Goal: Task Accomplishment & Management: Complete application form

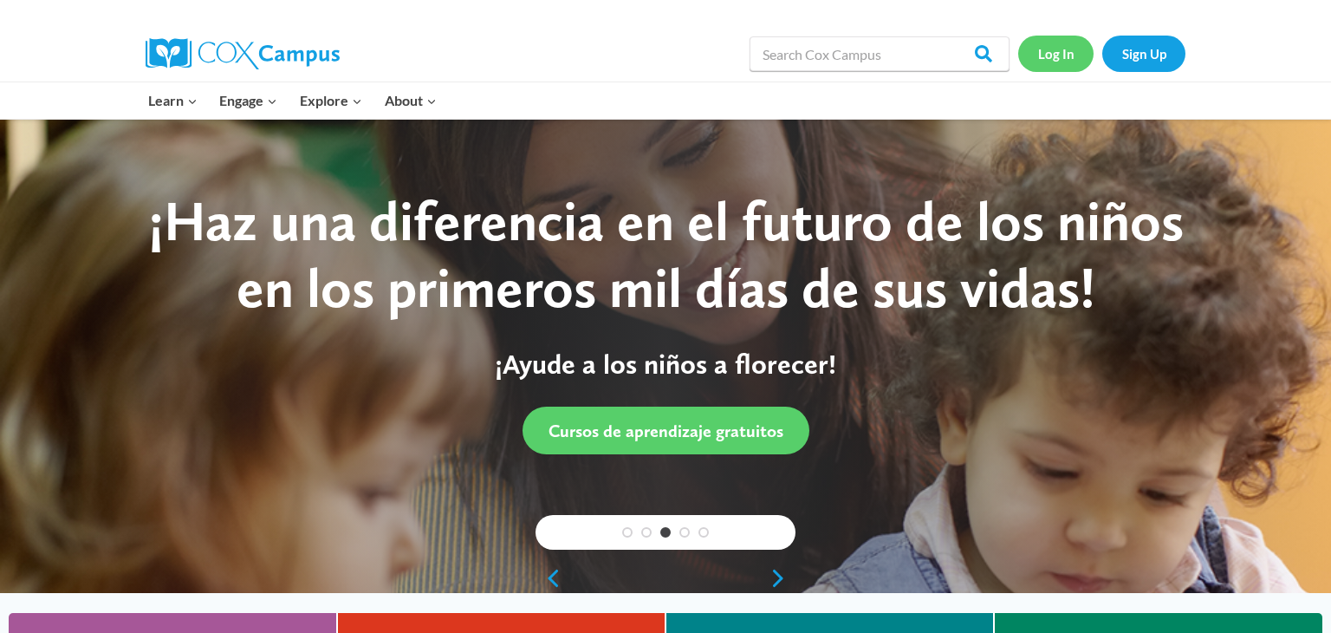
click at [1053, 49] on link "Log In" at bounding box center [1055, 54] width 75 height 36
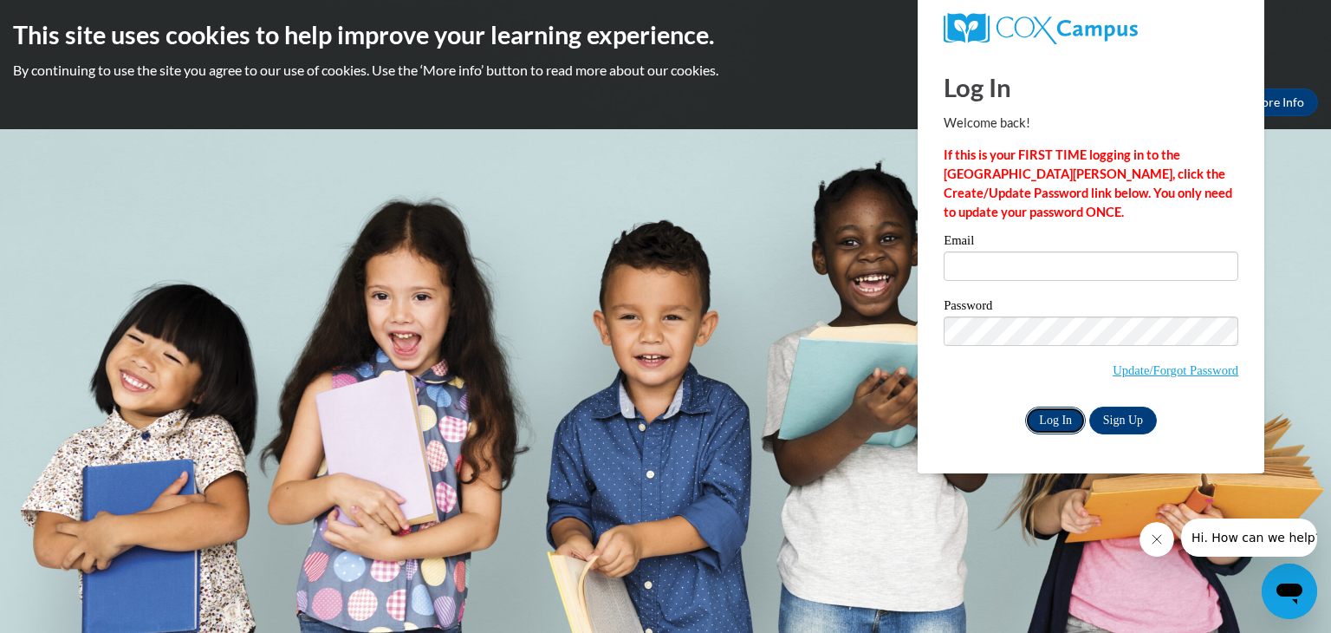
click at [1062, 421] on input "Log In" at bounding box center [1055, 420] width 61 height 28
type input "e"
type input "falkeri@pewaukeeschools.org"
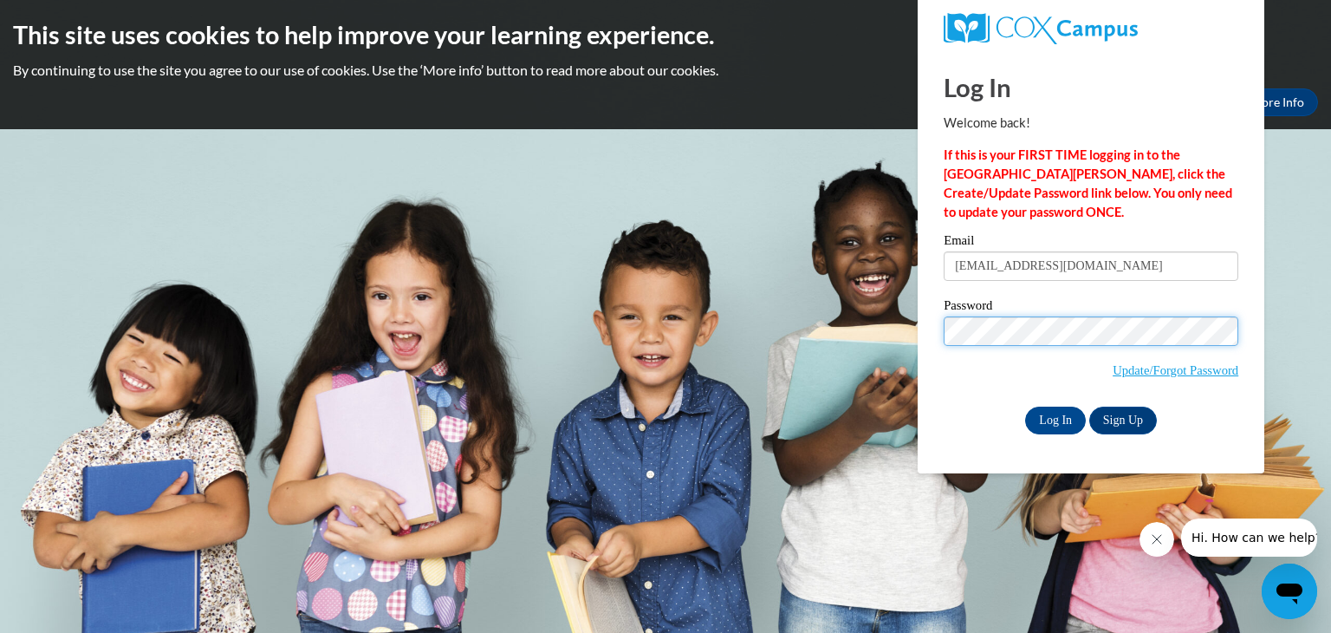
click at [1025, 406] on input "Log In" at bounding box center [1055, 420] width 61 height 28
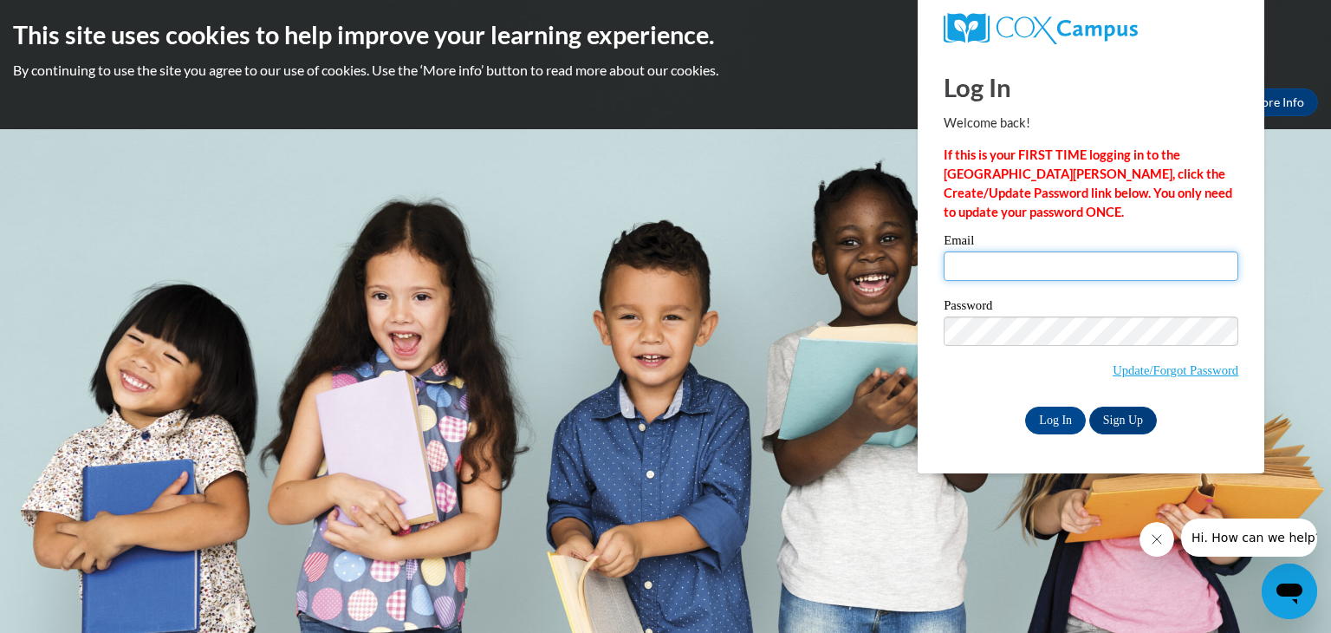
click at [980, 265] on input "Email" at bounding box center [1091, 265] width 295 height 29
type input "falkeri@pewaukeeschools.org"
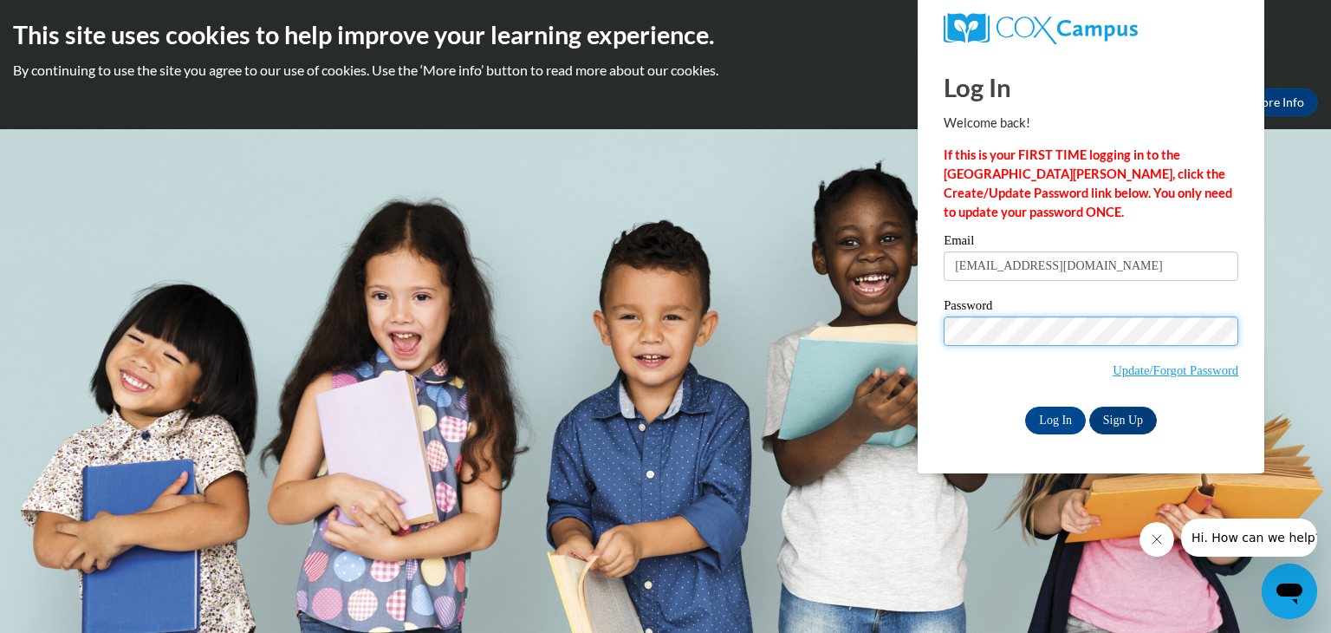
click at [1025, 406] on input "Log In" at bounding box center [1055, 420] width 61 height 28
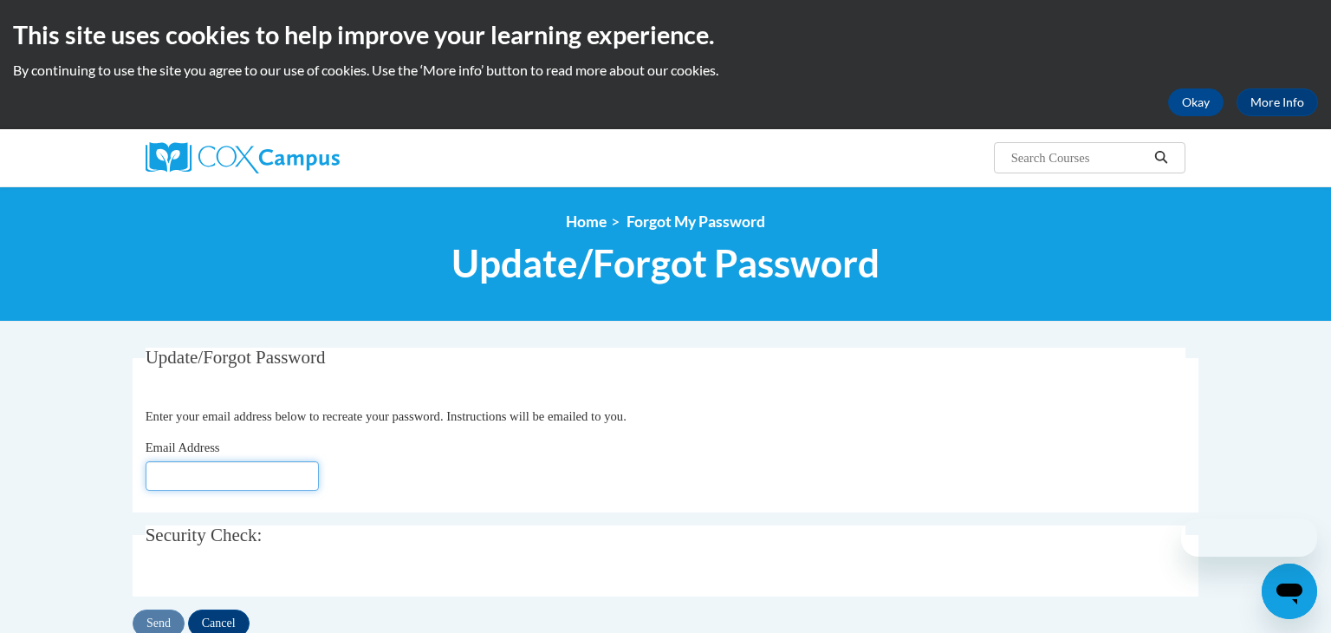
click at [250, 472] on input "Email Address" at bounding box center [232, 475] width 173 height 29
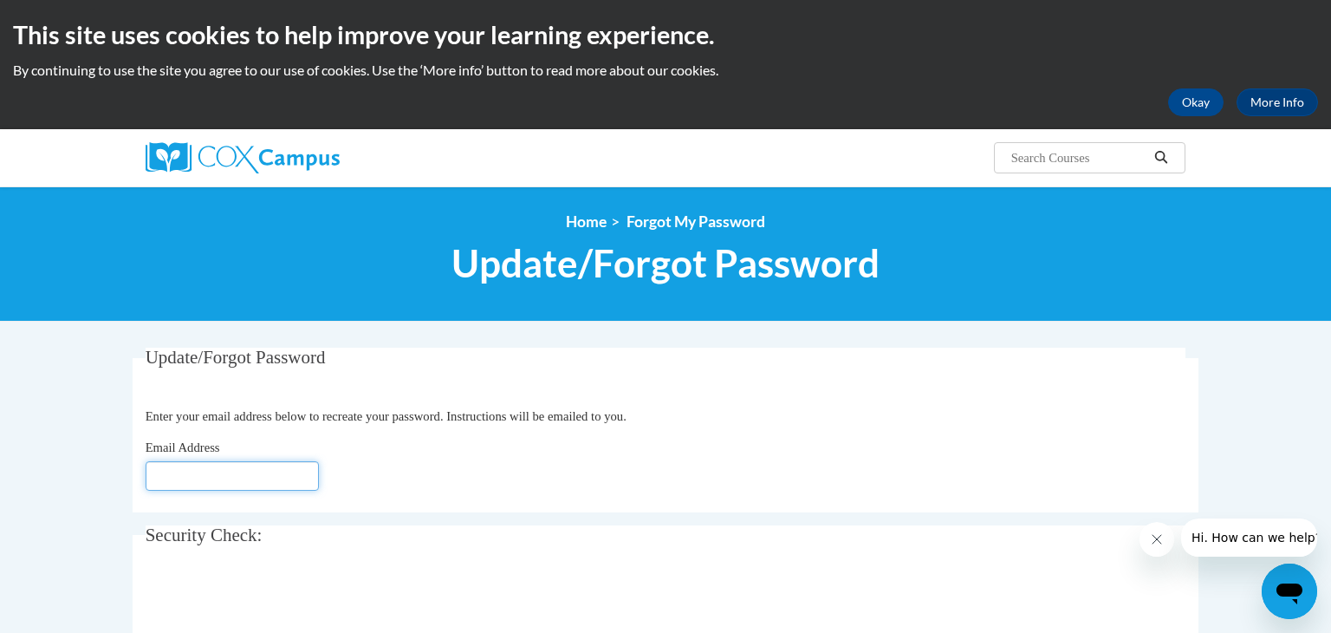
type input "[EMAIL_ADDRESS][DOMAIN_NAME]"
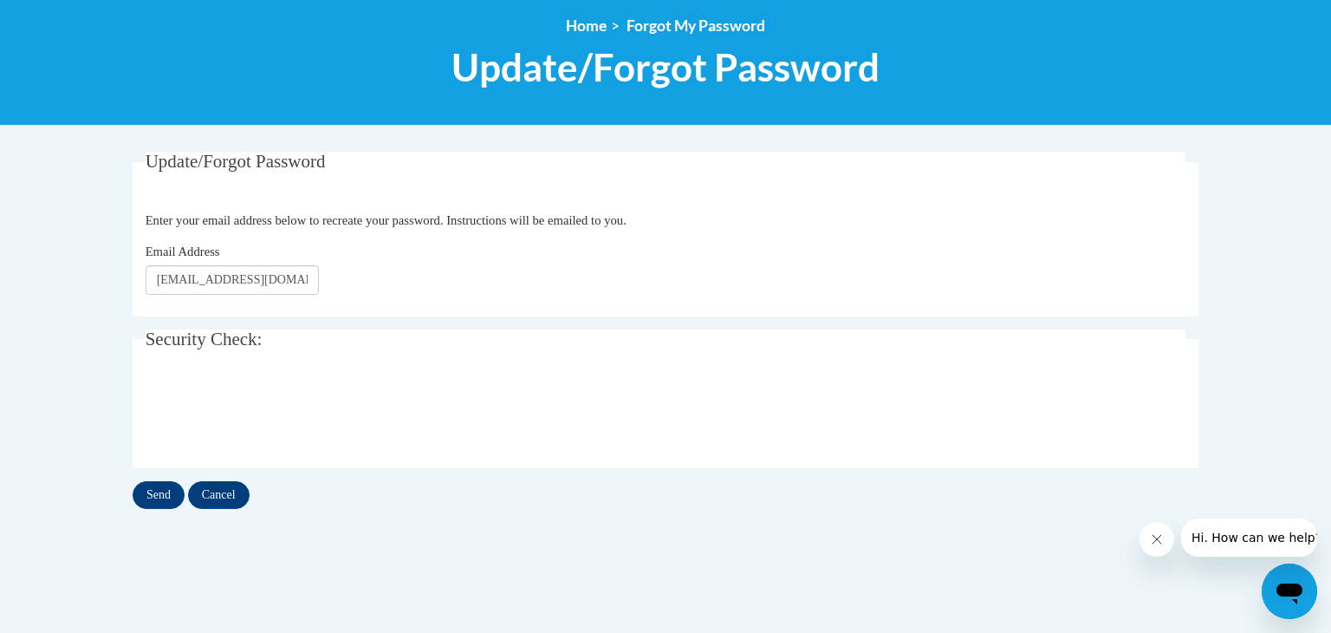
scroll to position [197, 0]
click at [155, 491] on input "Send" at bounding box center [159, 494] width 52 height 28
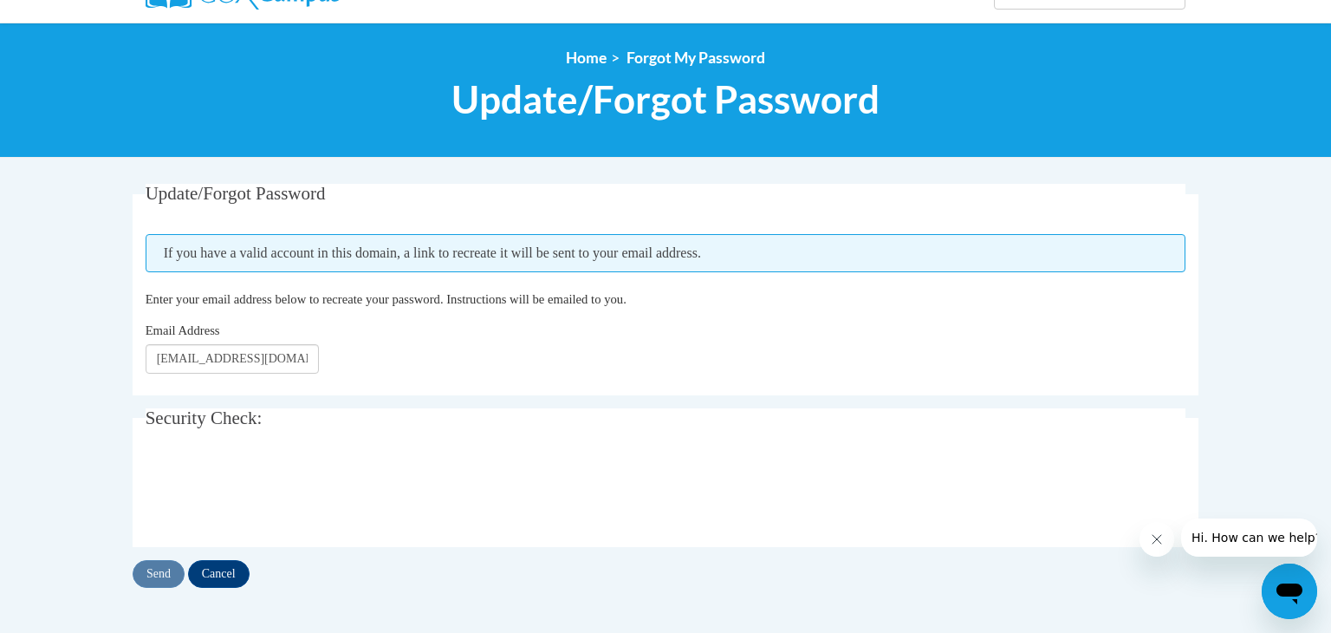
scroll to position [165, 0]
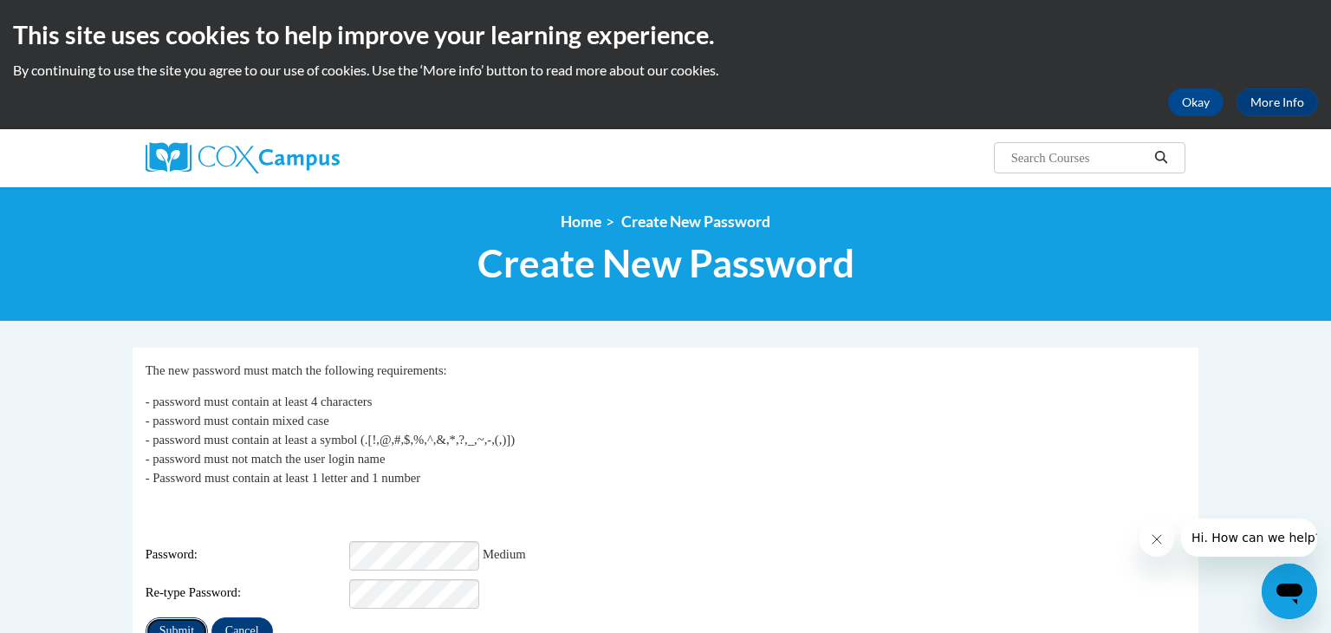
click at [161, 617] on input "Submit" at bounding box center [177, 631] width 62 height 28
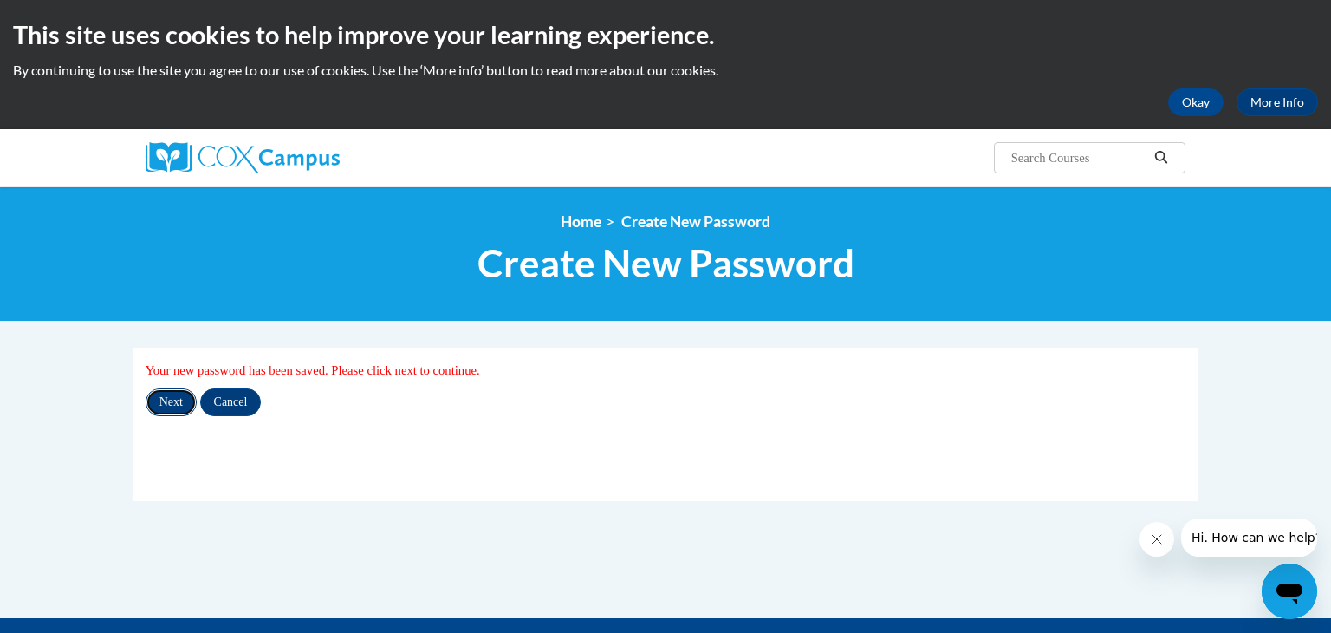
click at [166, 400] on input "Next" at bounding box center [171, 402] width 51 height 28
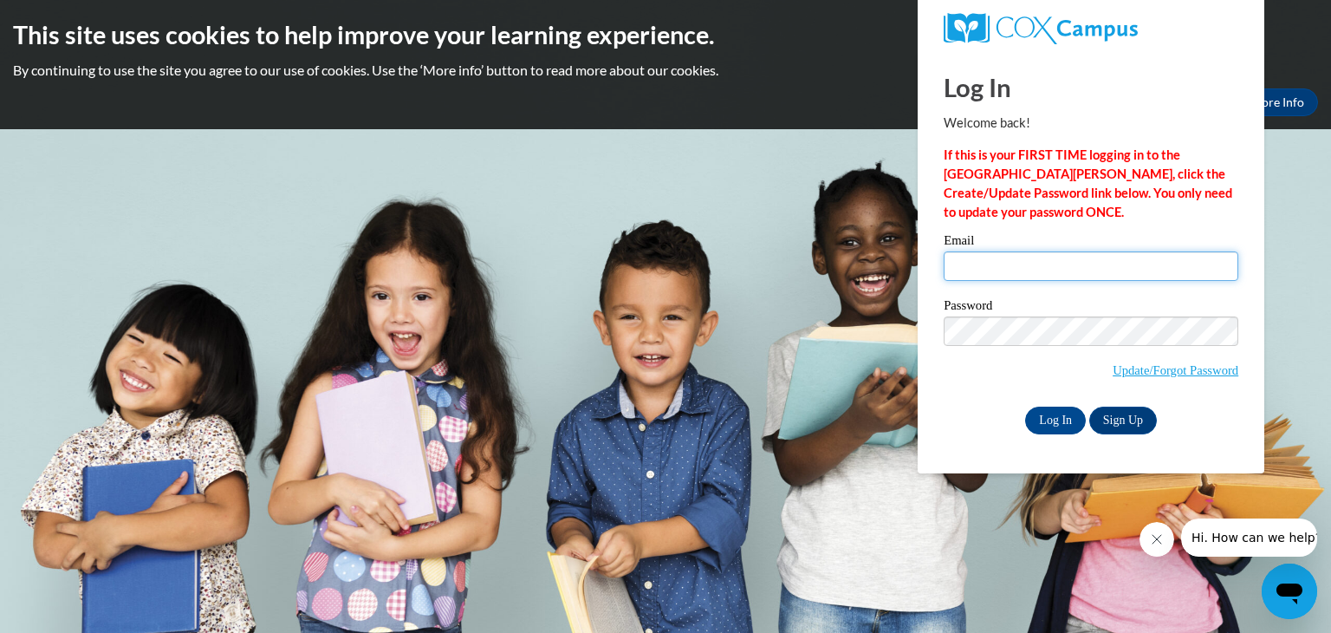
click at [1004, 269] on input "Email" at bounding box center [1091, 265] width 295 height 29
type input "falkeri@pewaukeeschools.org"
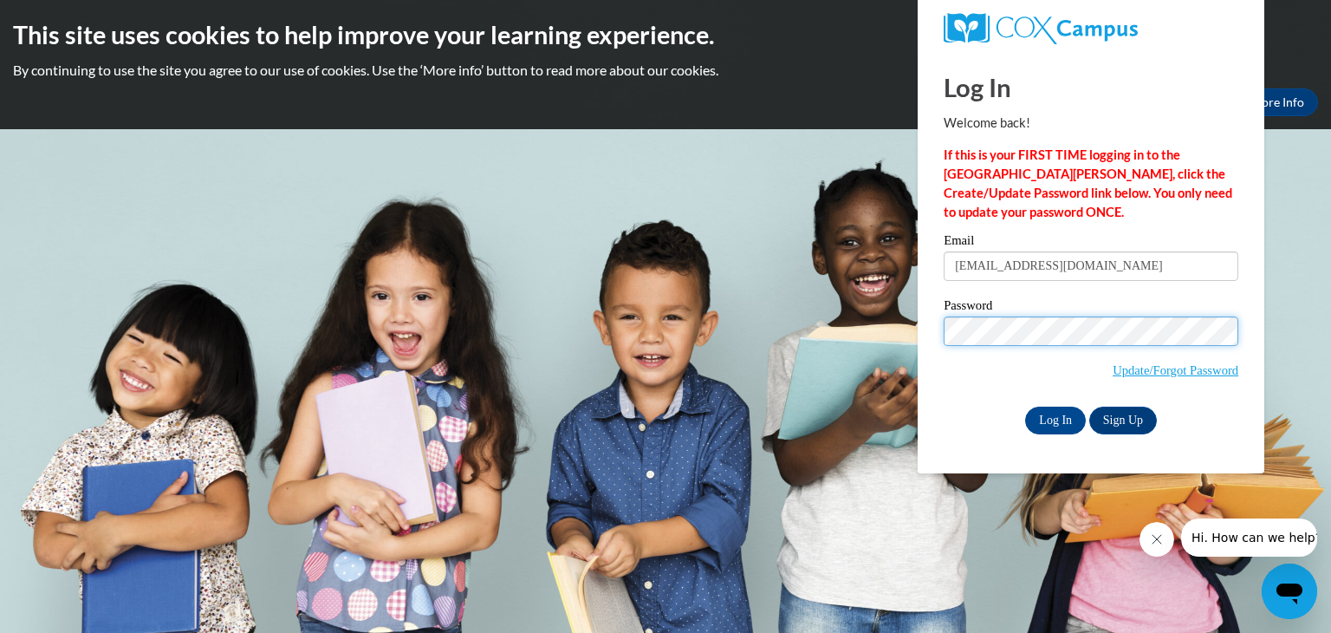
click at [1025, 406] on input "Log In" at bounding box center [1055, 420] width 61 height 28
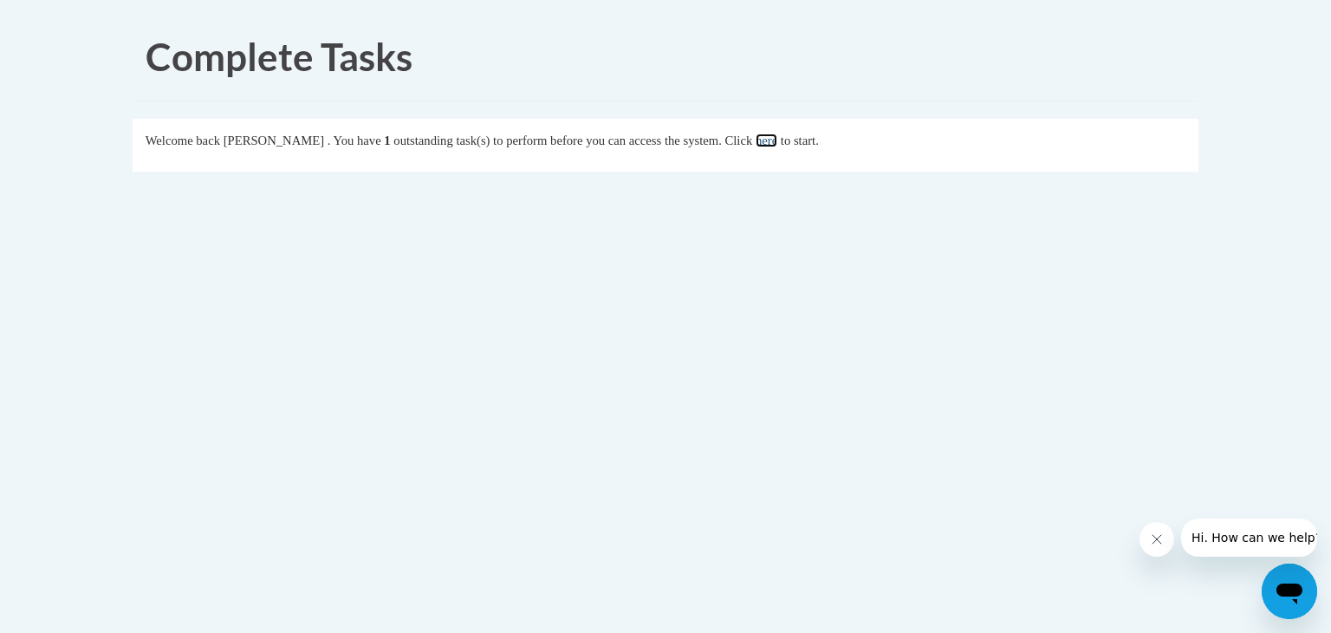
click at [773, 143] on link "here" at bounding box center [767, 140] width 22 height 14
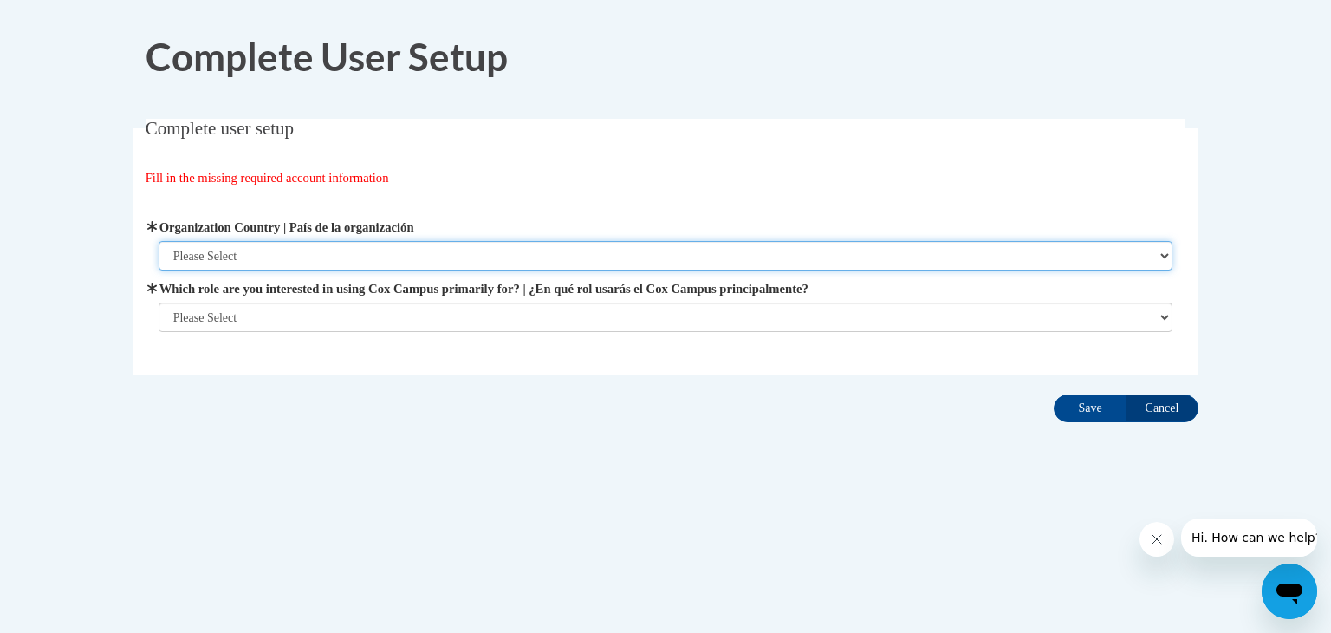
click at [274, 253] on select "Please Select United States | Estados Unidos Outside of the United States | Fue…" at bounding box center [666, 255] width 1015 height 29
select select "ad49bcad-a171-4b2e-b99c-48b446064914"
click at [159, 241] on select "Please Select United States | Estados Unidos Outside of the United States | Fue…" at bounding box center [666, 255] width 1015 height 29
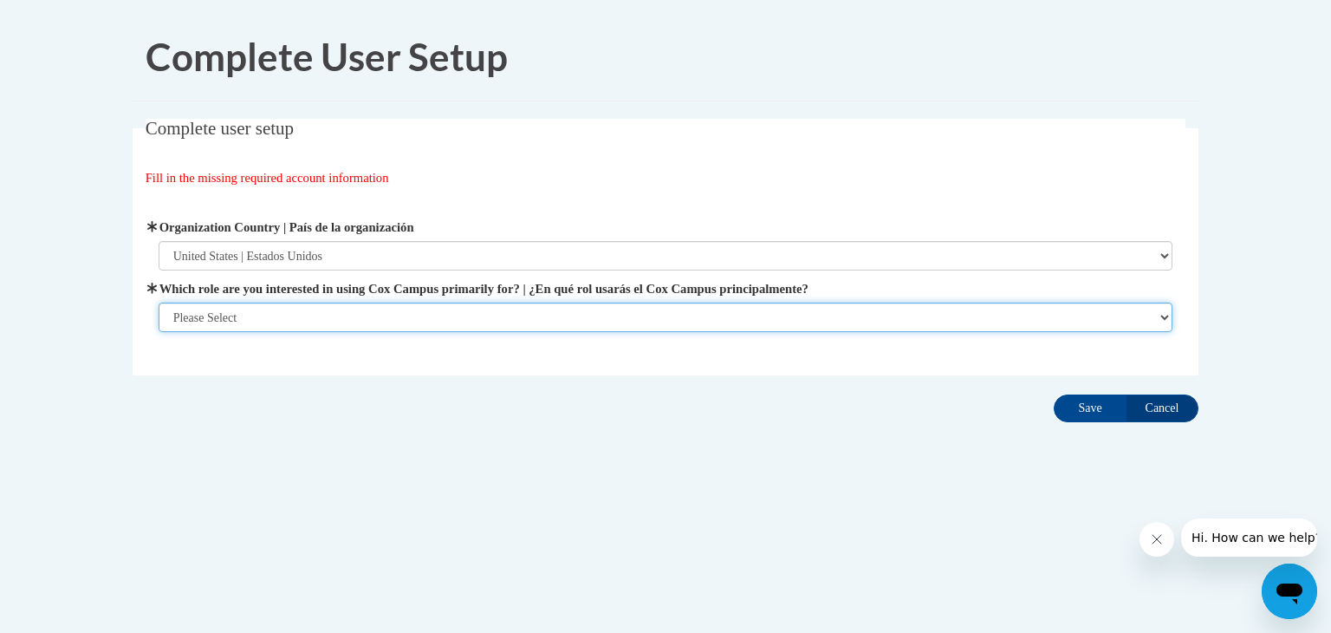
click at [277, 309] on select "Please Select College/University | Colegio/Universidad Community/Nonprofit Part…" at bounding box center [666, 316] width 1015 height 29
select select "fbf2d438-af2f-41f8-98f1-81c410e29de3"
click at [159, 332] on select "Please Select College/University | Colegio/Universidad Community/Nonprofit Part…" at bounding box center [666, 316] width 1015 height 29
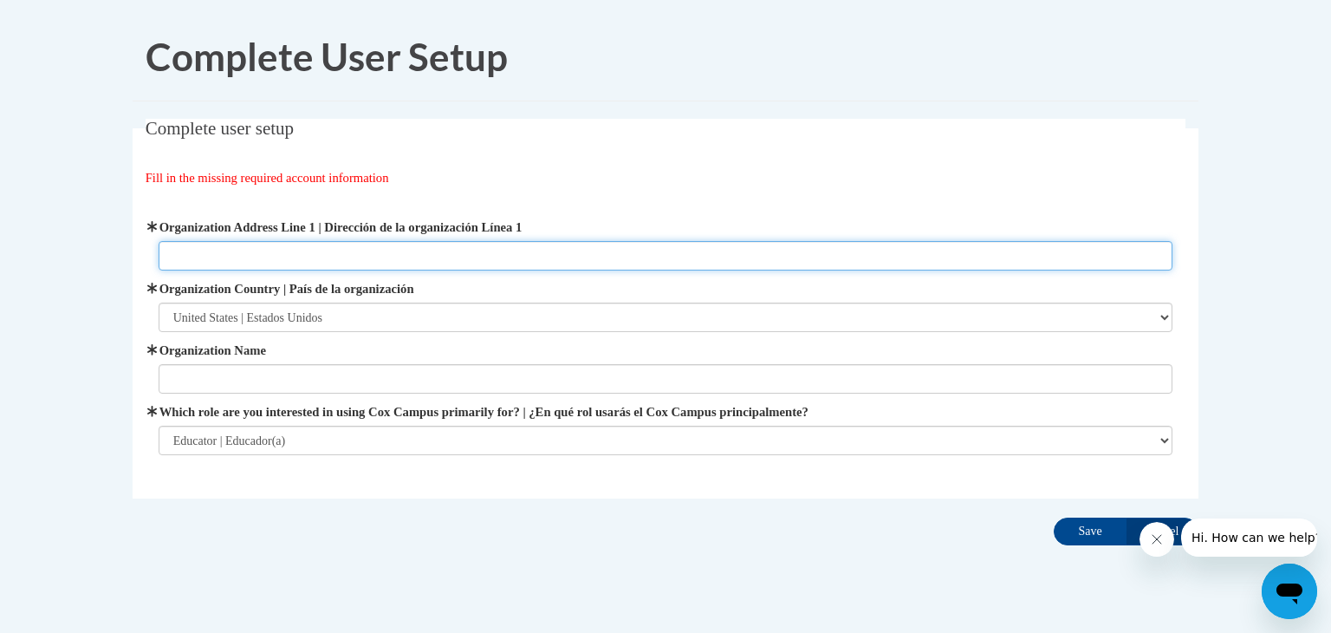
click at [296, 247] on input "Organization Address Line 1 | Dirección de la organización Línea 1" at bounding box center [666, 255] width 1015 height 29
type input "436 Lake Street"
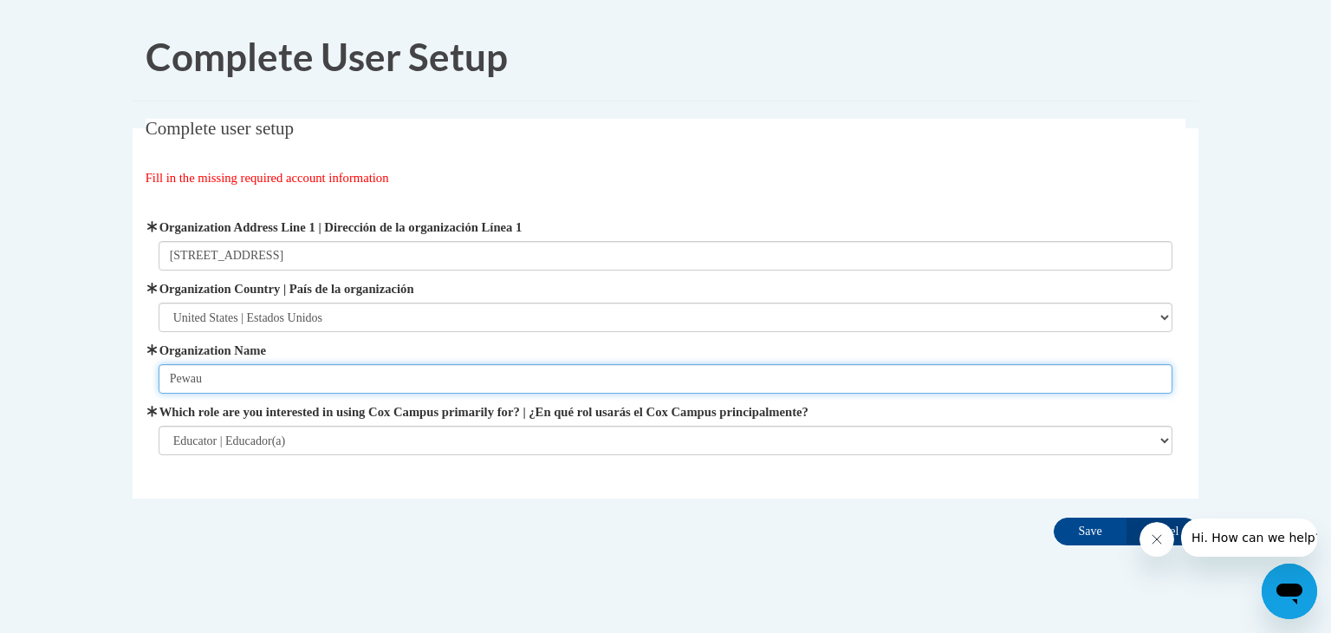
type input "Pewaukee School District"
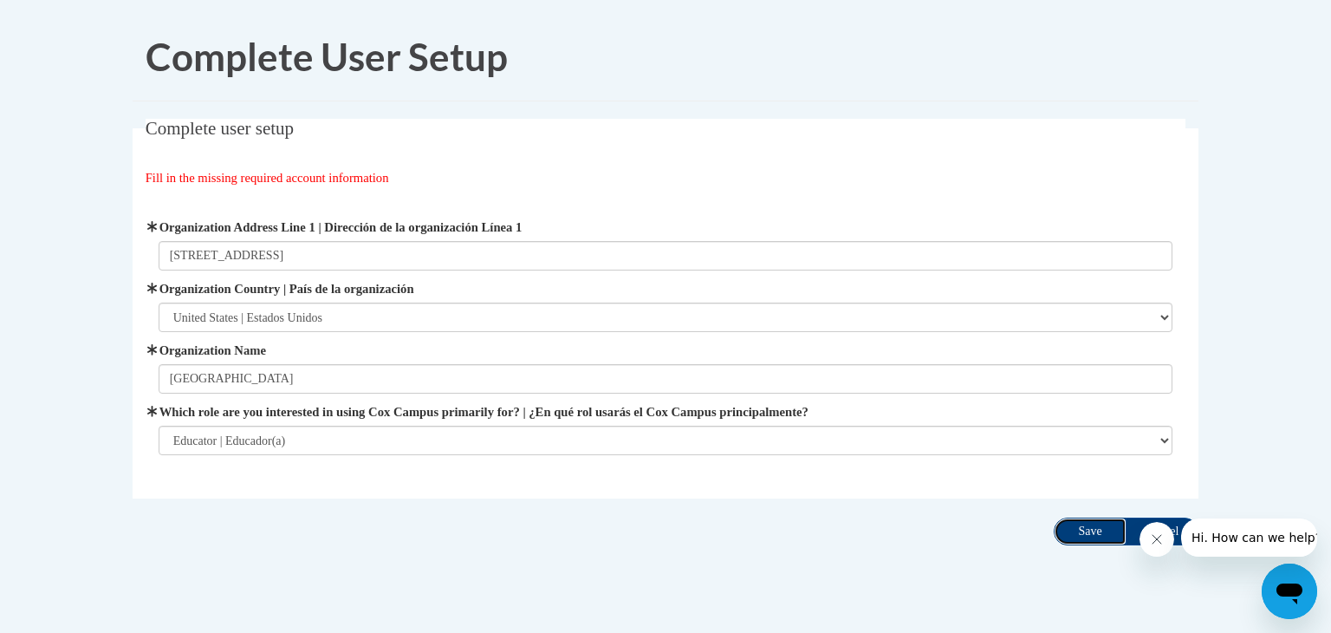
click at [1077, 526] on input "Save" at bounding box center [1090, 531] width 73 height 28
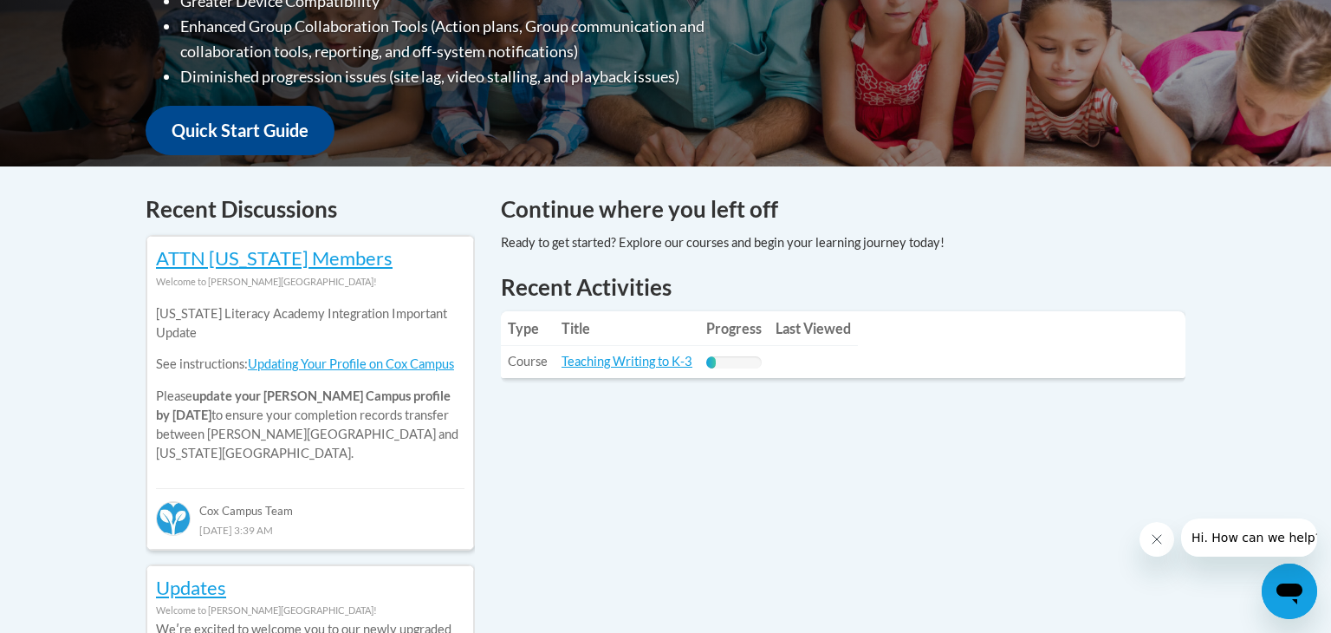
scroll to position [576, 0]
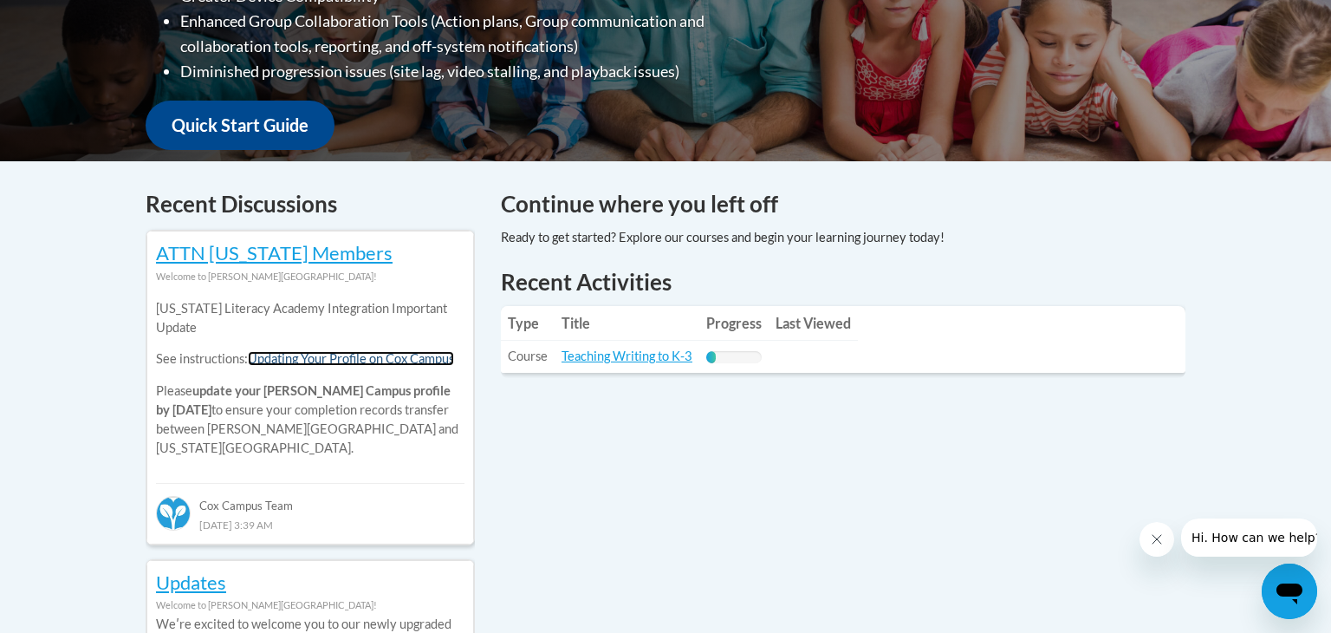
click at [364, 360] on link "Updating Your Profile on Cox Campus" at bounding box center [351, 358] width 206 height 15
